Goal: Find contact information: Find contact information

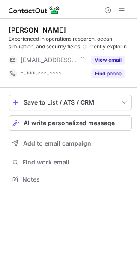
scroll to position [173, 137]
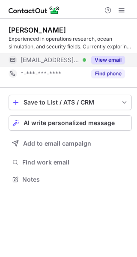
click at [99, 60] on button "View email" at bounding box center [108, 60] width 34 height 9
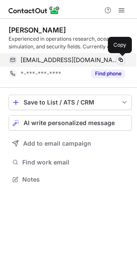
click at [118, 61] on span at bounding box center [120, 60] width 7 height 7
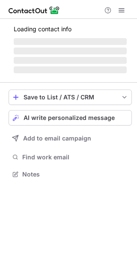
scroll to position [4, 4]
